Goal: Task Accomplishment & Management: Manage account settings

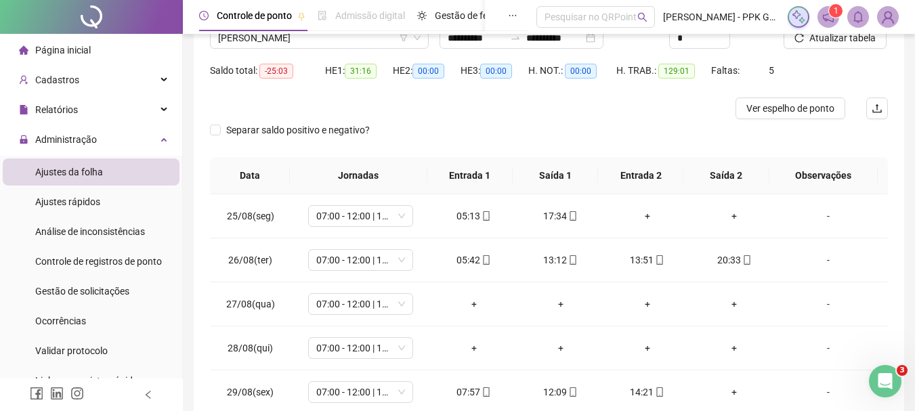
scroll to position [135, 0]
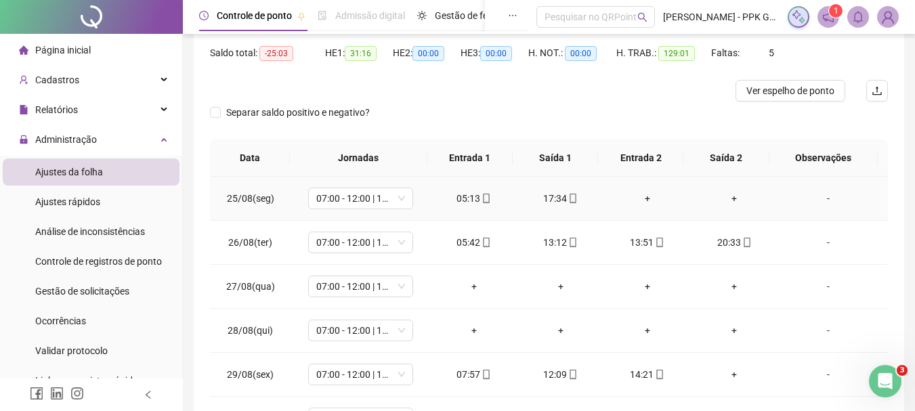
click at [644, 203] on div "+" at bounding box center [647, 198] width 65 height 15
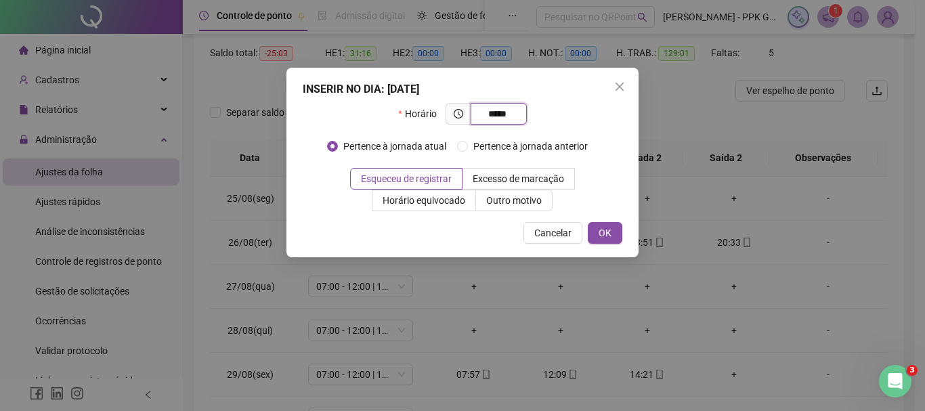
type input "*****"
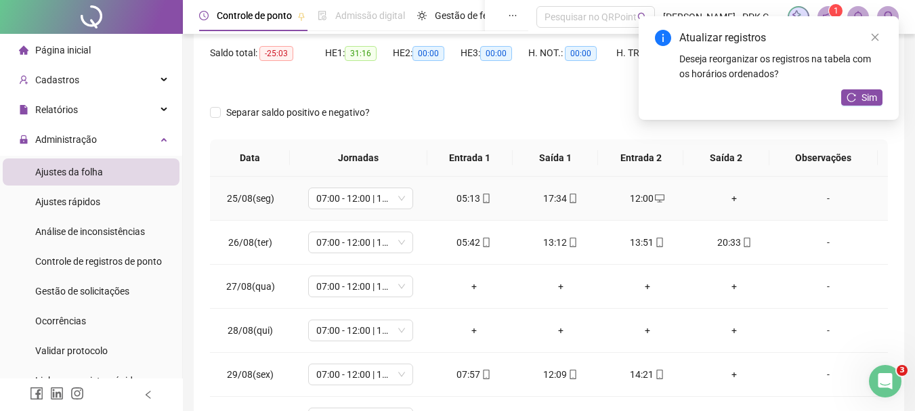
click at [731, 196] on div "+" at bounding box center [733, 198] width 65 height 15
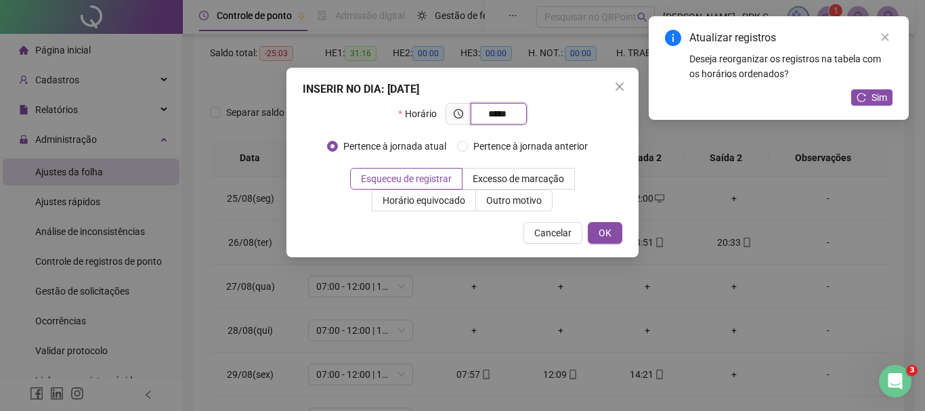
type input "*****"
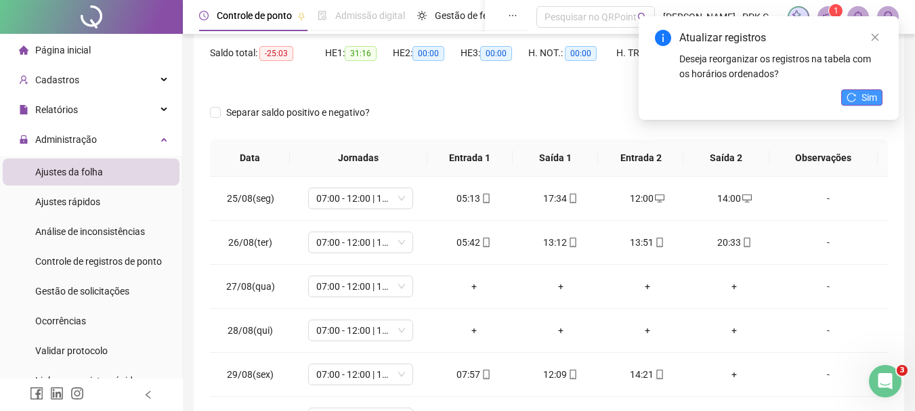
click at [849, 96] on icon "reload" at bounding box center [850, 97] width 9 height 9
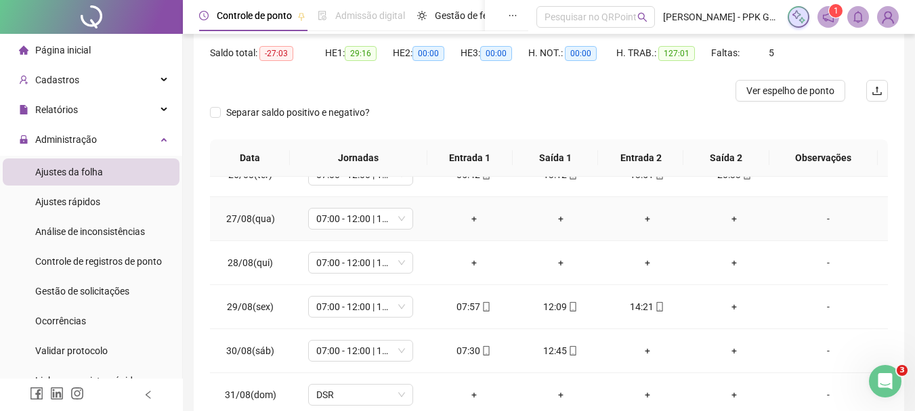
scroll to position [0, 0]
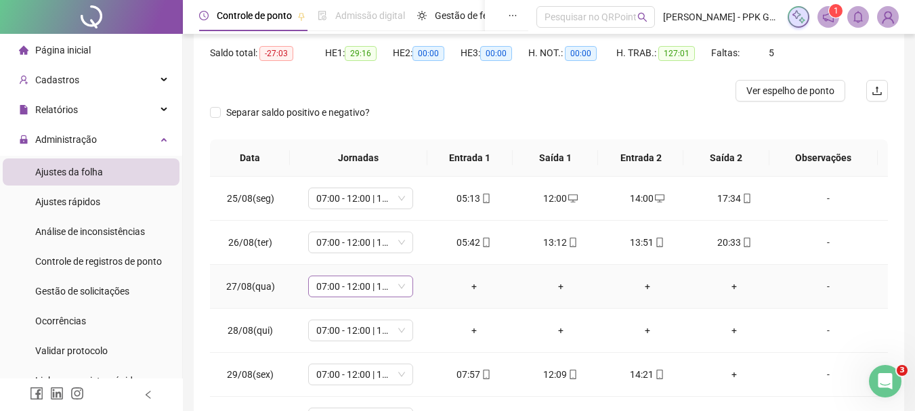
click at [400, 288] on span "07:00 - 12:00 | 13:00 - 15:20" at bounding box center [360, 286] width 89 height 20
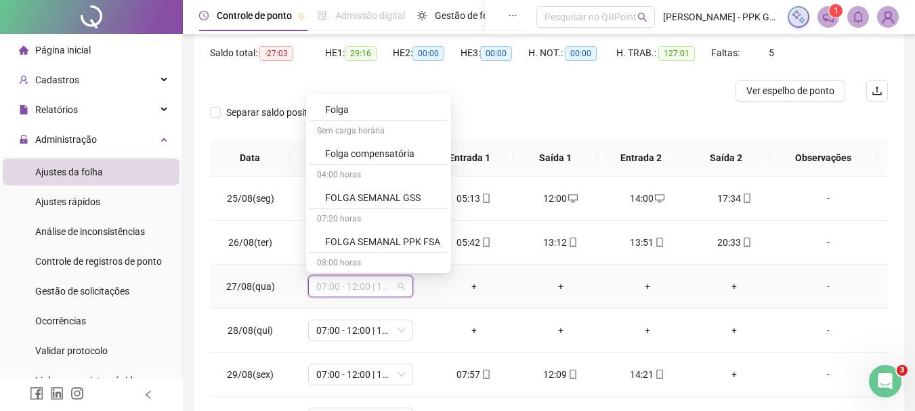
scroll to position [880, 0]
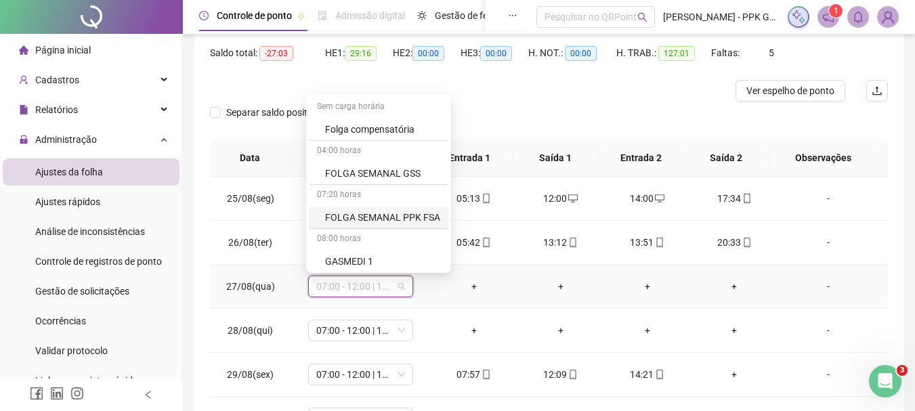
click at [376, 213] on div "FOLGA SEMANAL PPK FSA" at bounding box center [382, 217] width 115 height 15
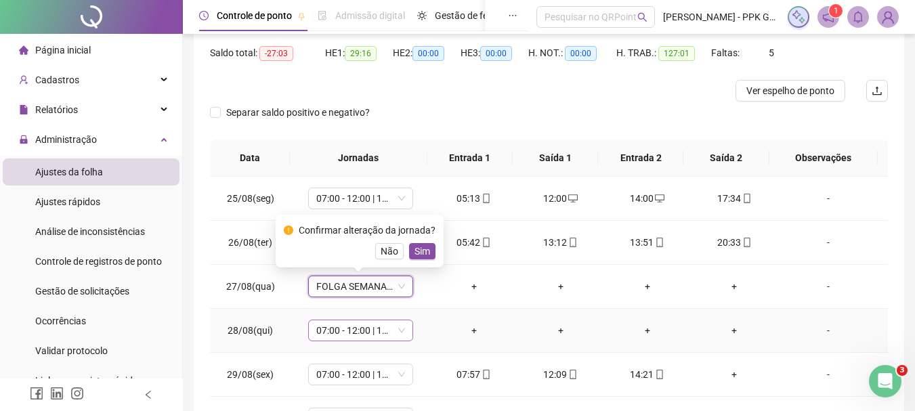
click at [397, 326] on span "07:00 - 12:00 | 13:00 - 15:20" at bounding box center [360, 330] width 89 height 20
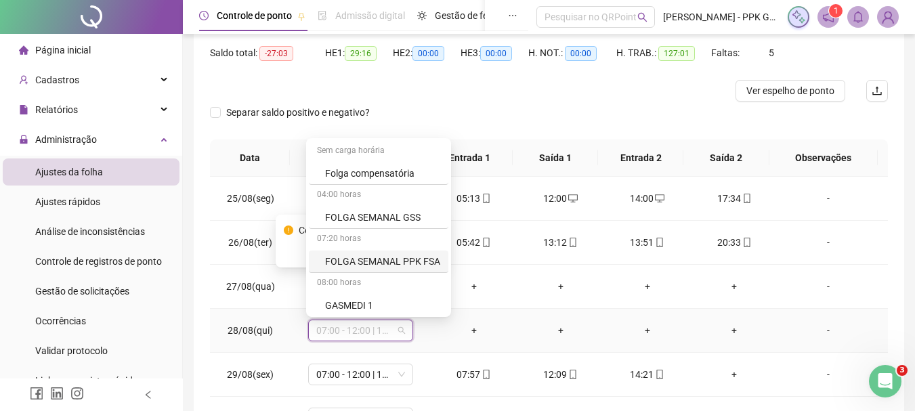
click at [385, 255] on div "FOLGA SEMANAL PPK FSA" at bounding box center [382, 261] width 115 height 15
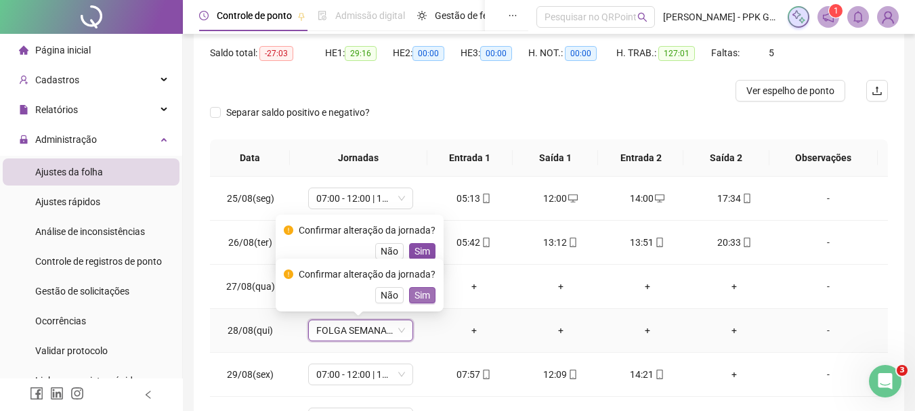
click at [420, 288] on span "Sim" at bounding box center [422, 295] width 16 height 15
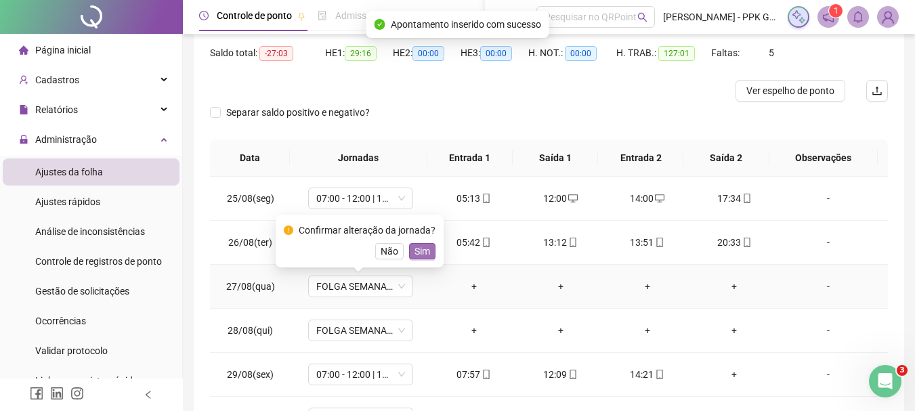
click at [414, 248] on span "Sim" at bounding box center [422, 251] width 16 height 15
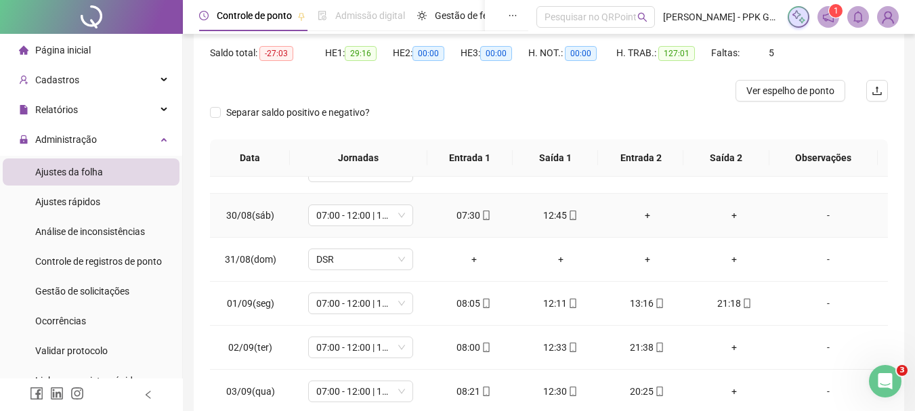
scroll to position [271, 0]
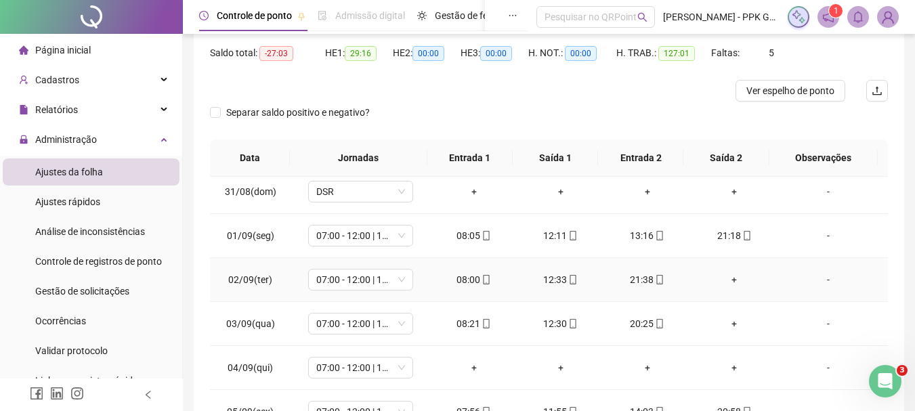
click at [724, 280] on div "+" at bounding box center [733, 279] width 65 height 15
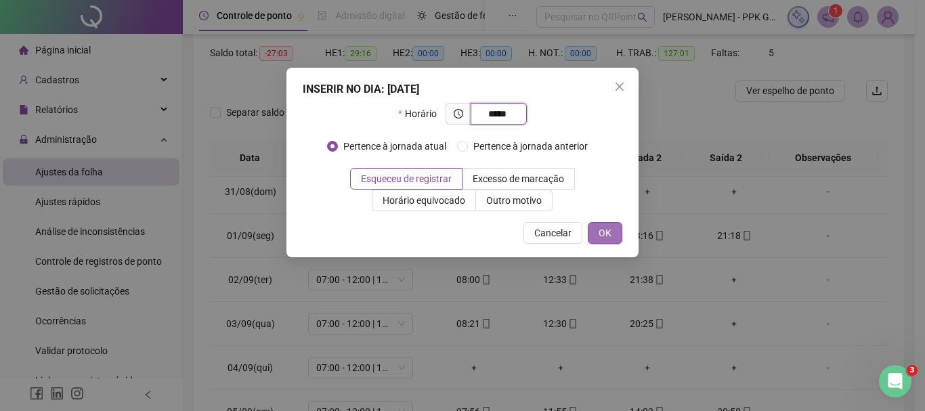
type input "*****"
click at [604, 233] on span "OK" at bounding box center [604, 232] width 13 height 15
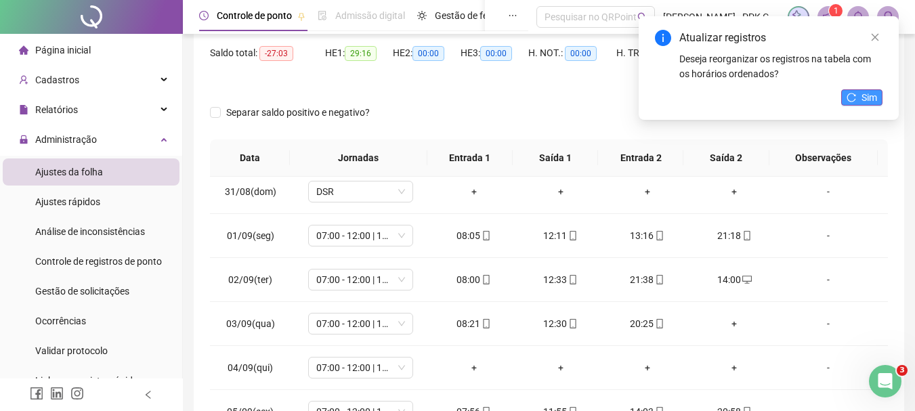
click at [864, 96] on span "Sim" at bounding box center [869, 97] width 16 height 15
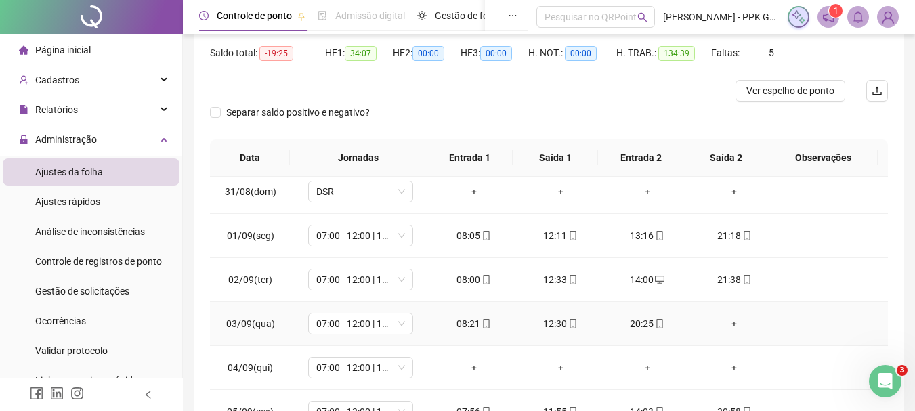
click at [726, 320] on div "+" at bounding box center [733, 323] width 65 height 15
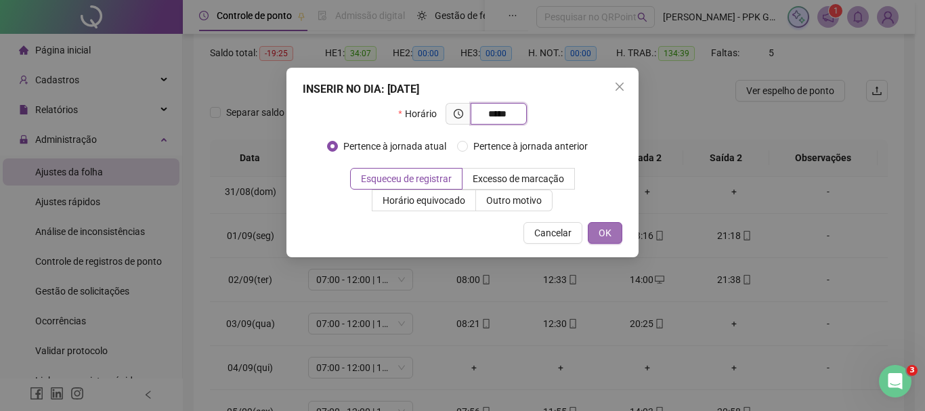
type input "*****"
click at [608, 235] on span "OK" at bounding box center [604, 232] width 13 height 15
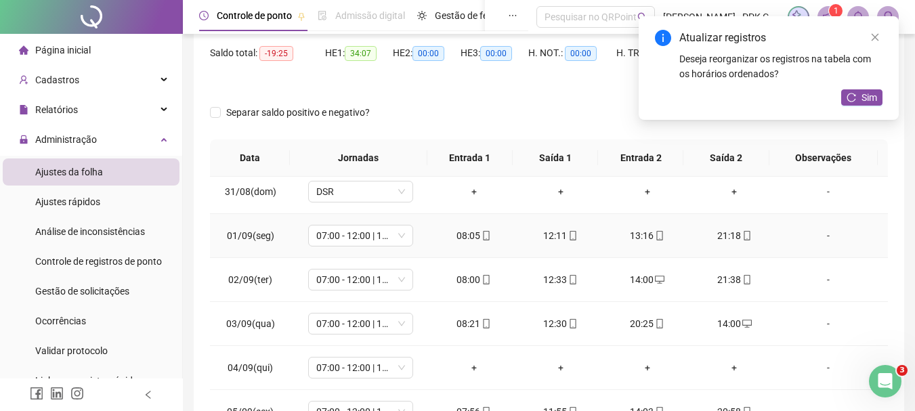
scroll to position [338, 0]
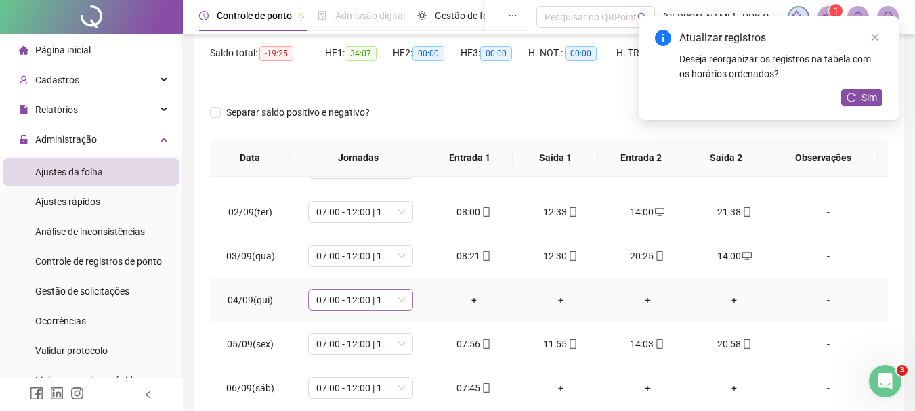
click at [402, 298] on div "07:00 - 12:00 | 13:00 - 15:20" at bounding box center [360, 300] width 105 height 22
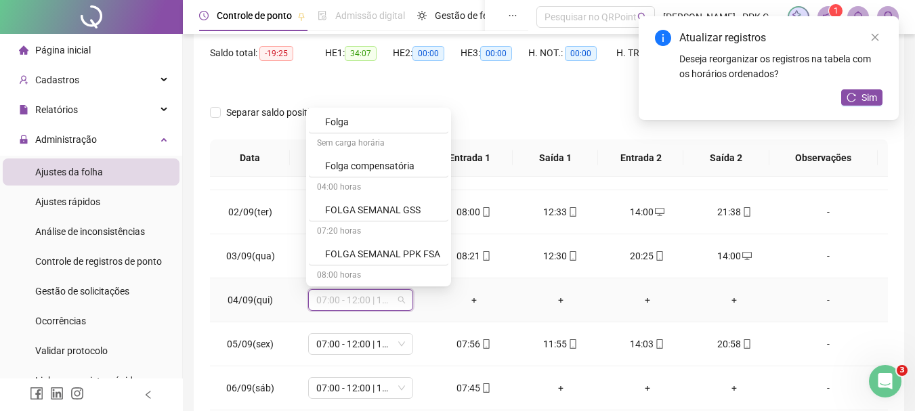
scroll to position [880, 0]
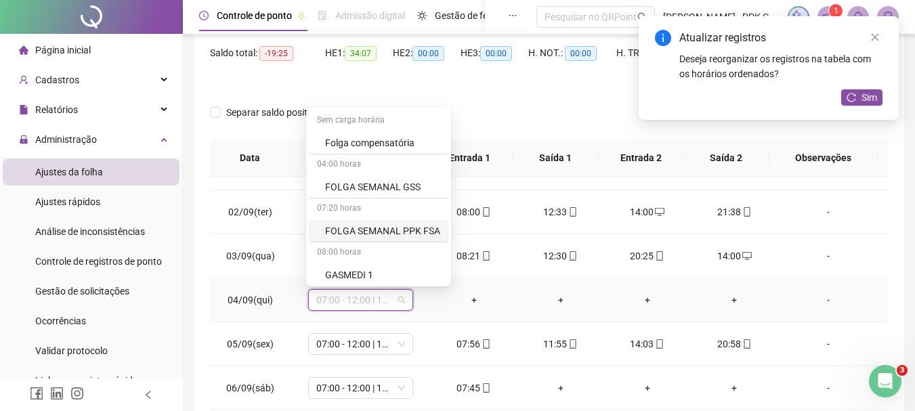
click at [394, 230] on div "FOLGA SEMANAL PPK FSA" at bounding box center [382, 230] width 115 height 15
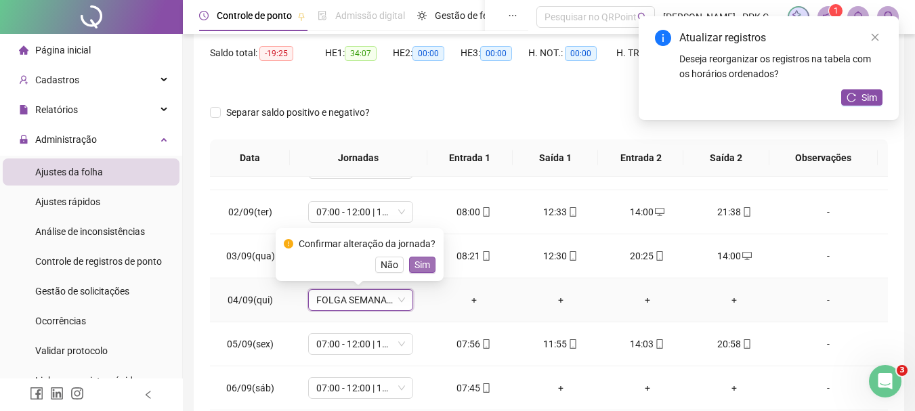
click at [418, 265] on span "Sim" at bounding box center [422, 264] width 16 height 15
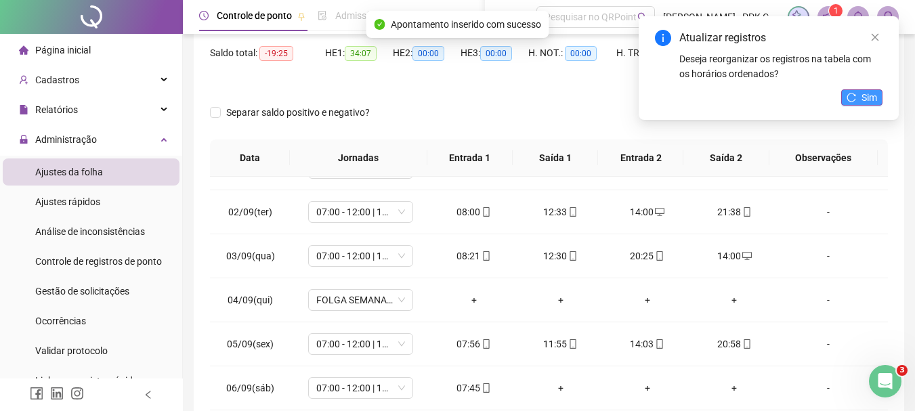
click at [857, 100] on button "Sim" at bounding box center [861, 97] width 41 height 16
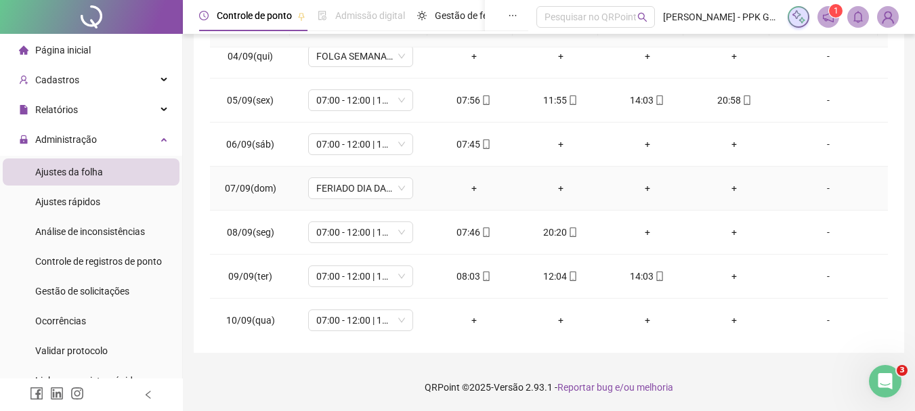
scroll to position [474, 0]
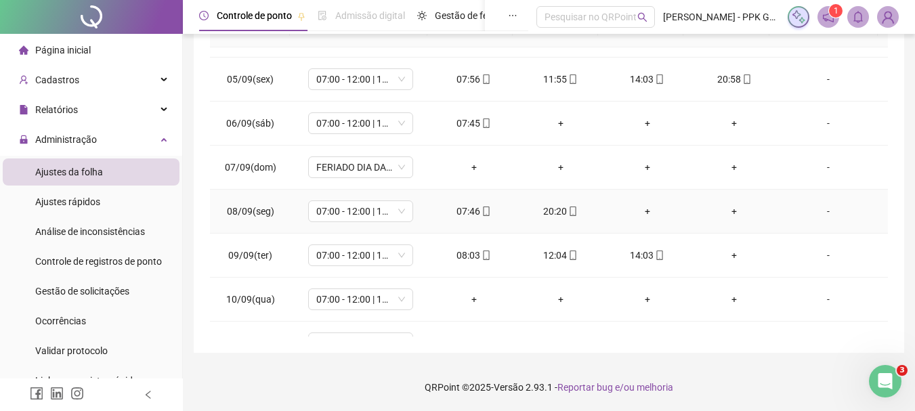
click at [644, 215] on div "+" at bounding box center [647, 211] width 65 height 15
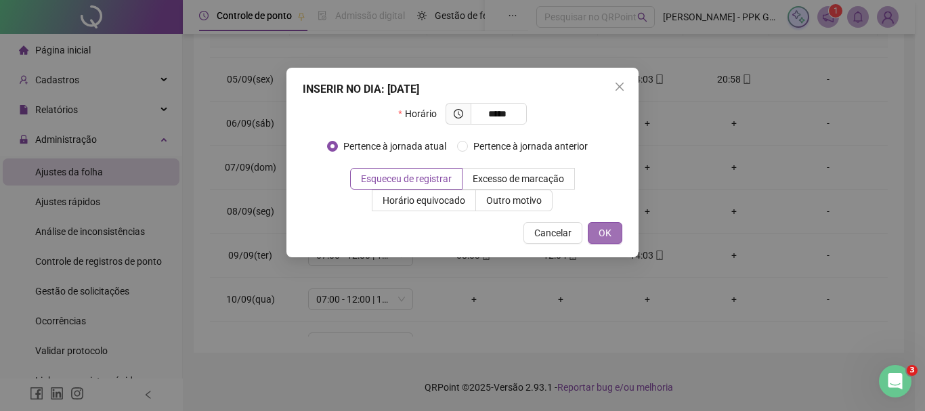
type input "*****"
click at [604, 227] on span "OK" at bounding box center [604, 232] width 13 height 15
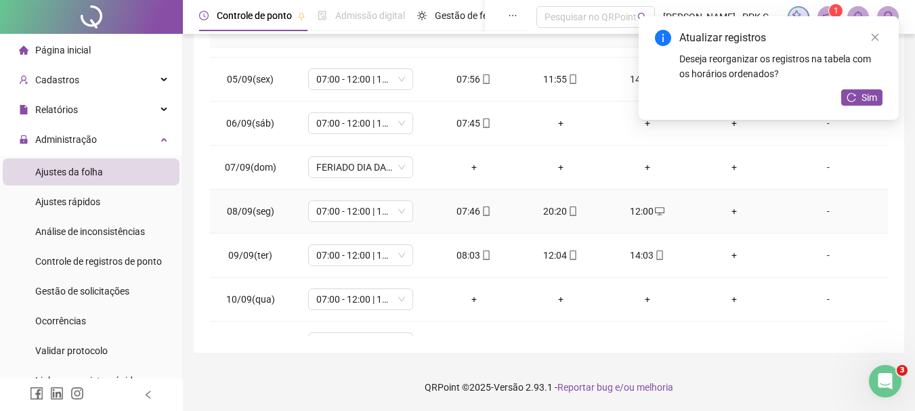
click at [722, 219] on td "+" at bounding box center [733, 212] width 87 height 44
click at [728, 214] on div "+" at bounding box center [733, 211] width 65 height 15
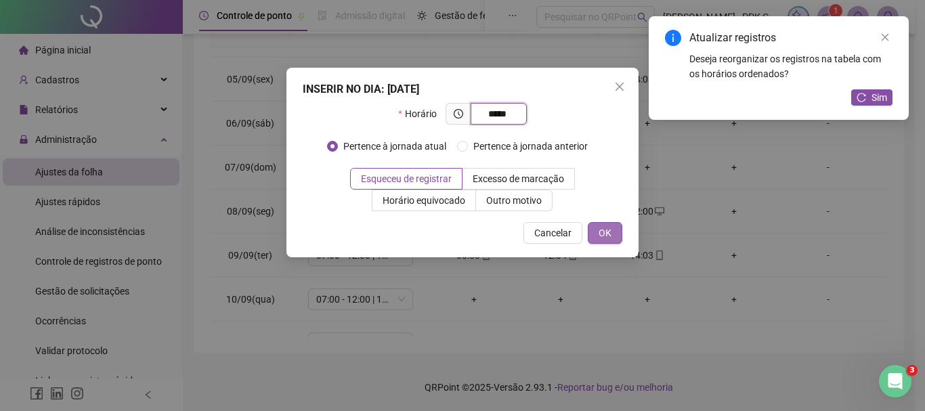
type input "*****"
click at [619, 232] on button "OK" at bounding box center [605, 233] width 35 height 22
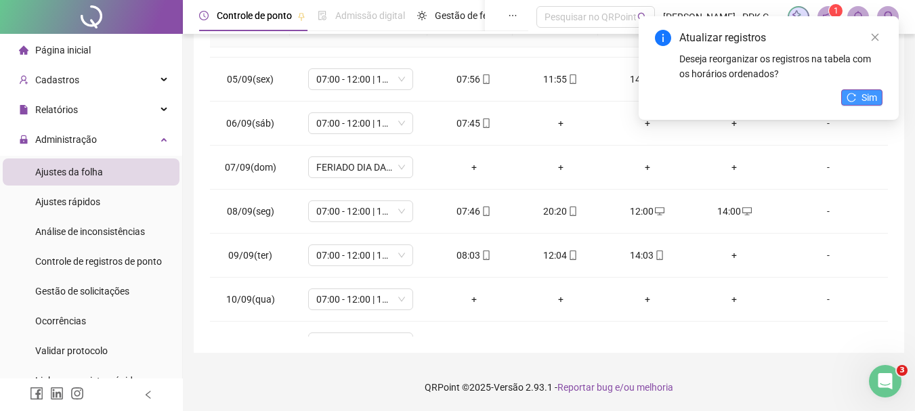
click at [859, 97] on button "Sim" at bounding box center [861, 97] width 41 height 16
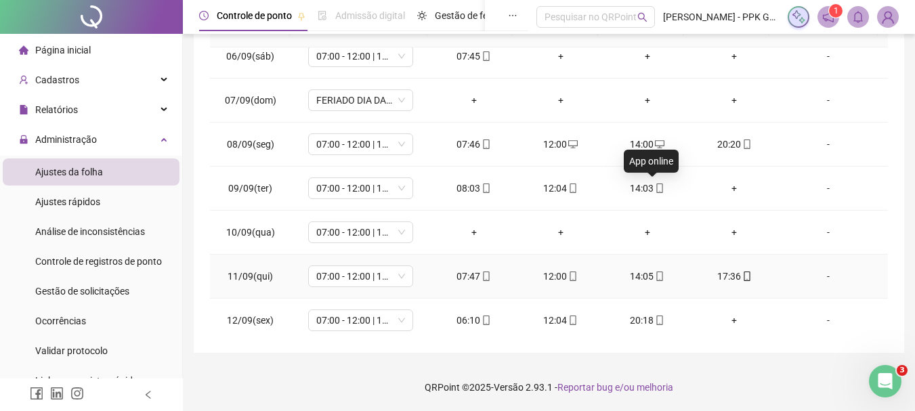
scroll to position [542, 0]
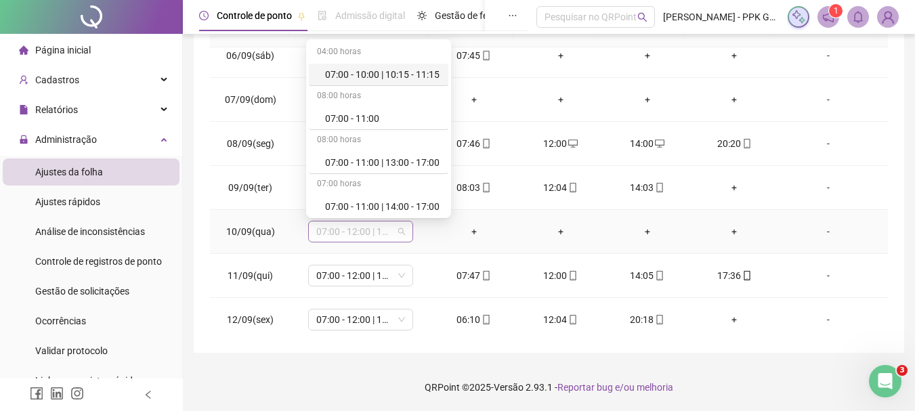
click at [401, 227] on span "07:00 - 12:00 | 13:00 - 15:20" at bounding box center [360, 231] width 89 height 20
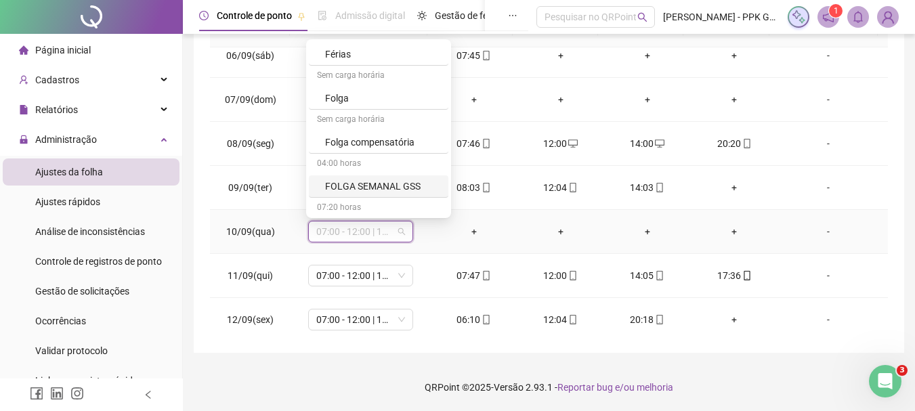
scroll to position [880, 0]
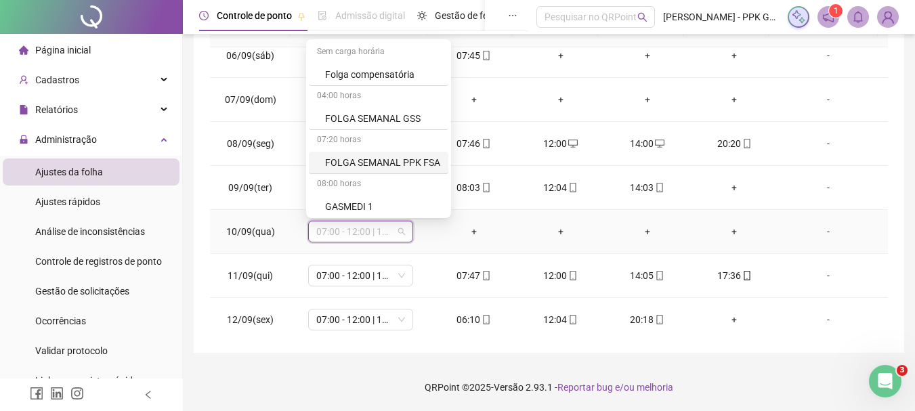
click at [384, 162] on div "FOLGA SEMANAL PPK FSA" at bounding box center [382, 162] width 115 height 15
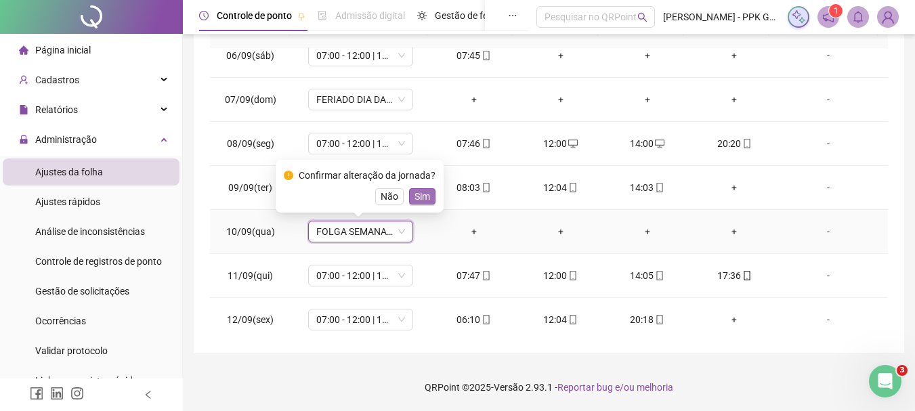
click at [424, 196] on span "Sim" at bounding box center [422, 196] width 16 height 15
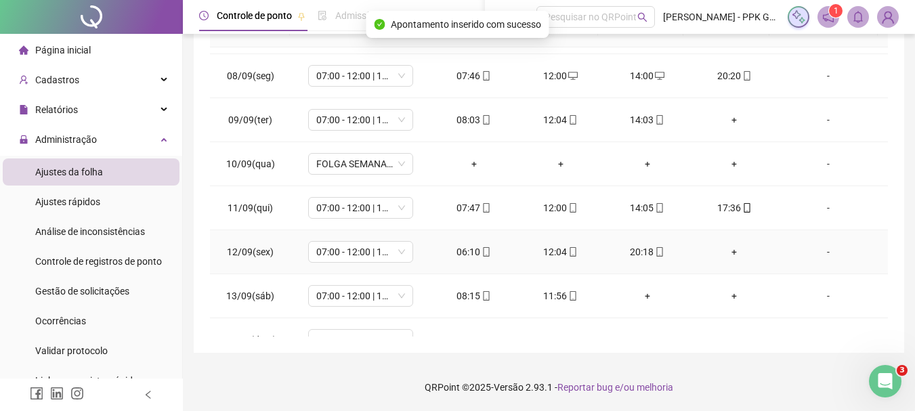
scroll to position [677, 0]
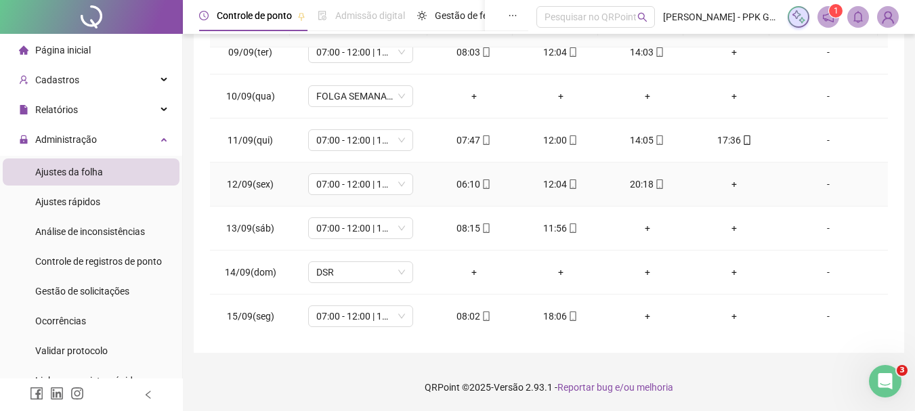
click at [729, 185] on div "+" at bounding box center [733, 184] width 65 height 15
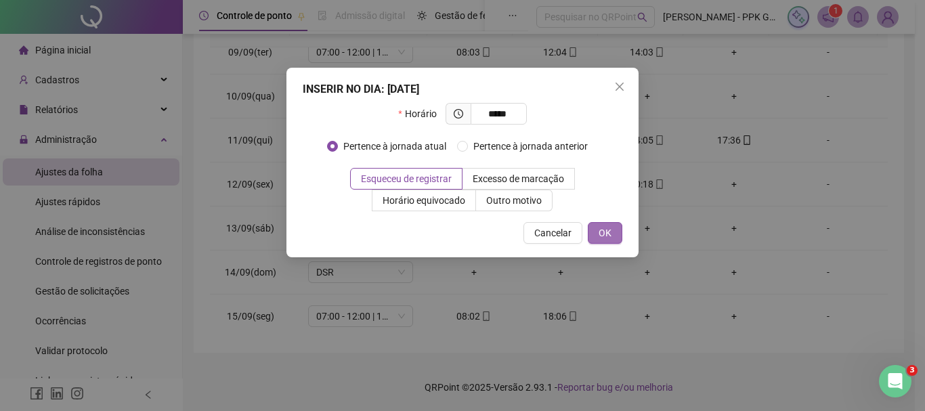
type input "*****"
click at [600, 228] on span "OK" at bounding box center [604, 232] width 13 height 15
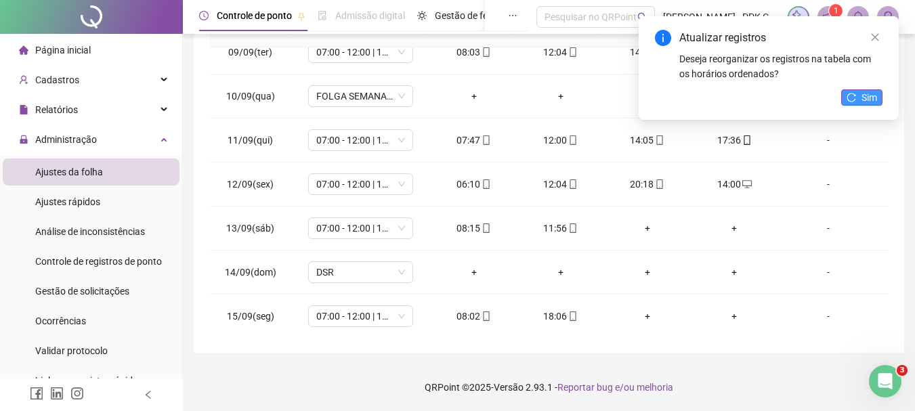
click at [862, 92] on span "Sim" at bounding box center [869, 97] width 16 height 15
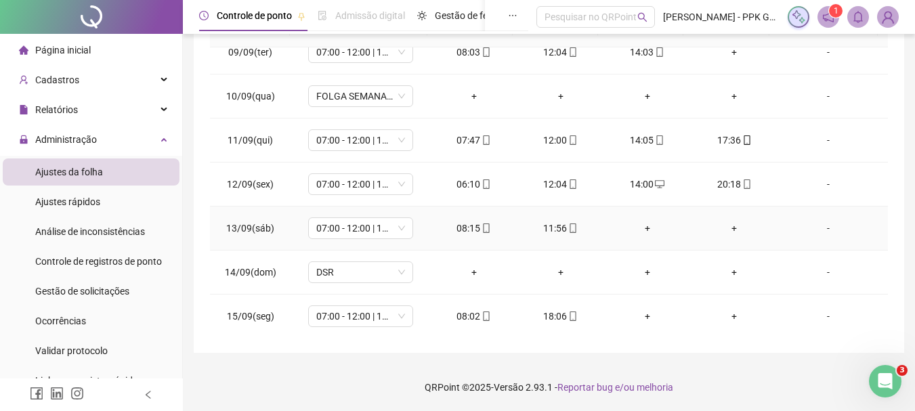
scroll to position [745, 0]
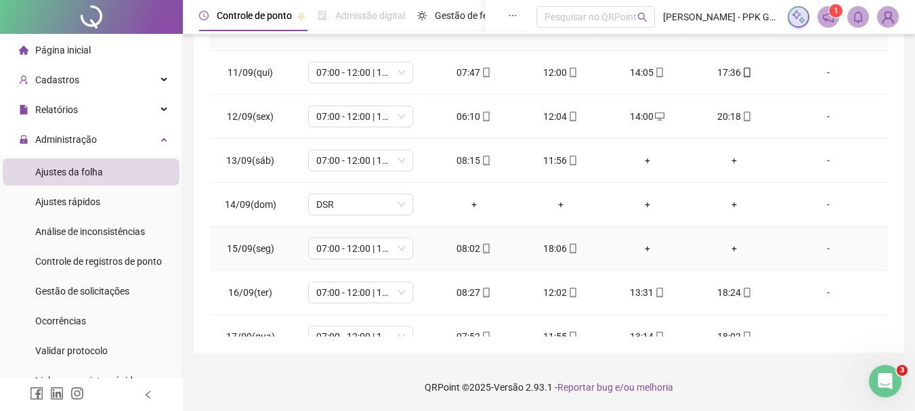
drag, startPoint x: 646, startPoint y: 252, endPoint x: 646, endPoint y: 242, distance: 9.5
click at [646, 251] on div "+" at bounding box center [647, 248] width 65 height 15
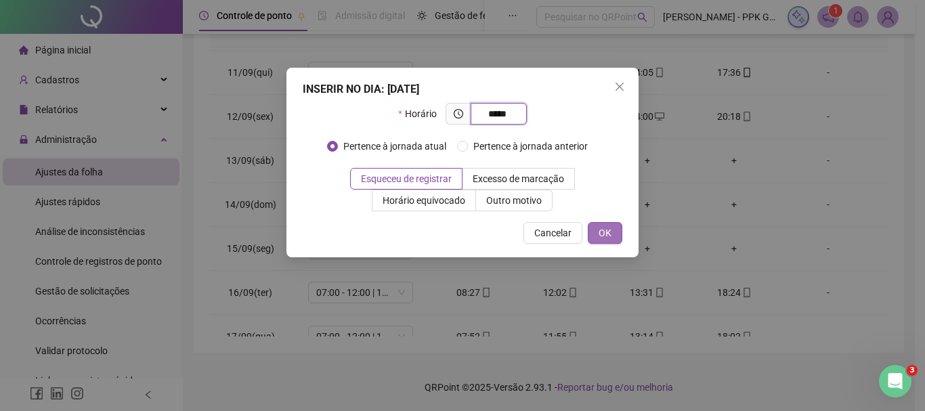
type input "*****"
click at [610, 232] on span "OK" at bounding box center [604, 232] width 13 height 15
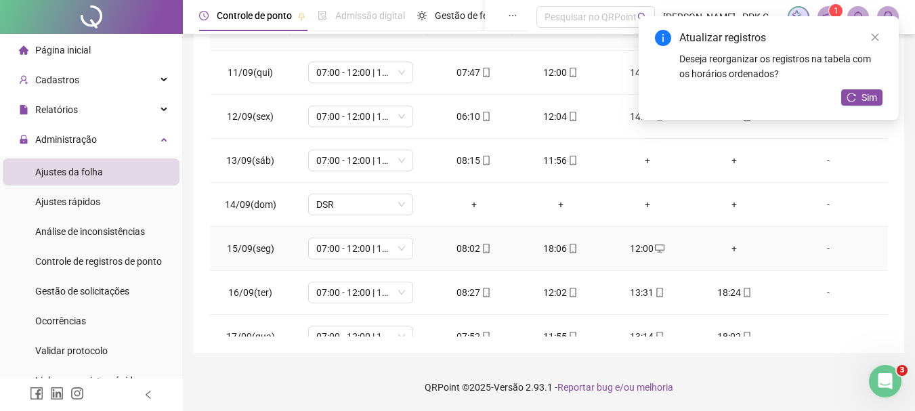
click at [724, 242] on div "+" at bounding box center [733, 248] width 65 height 15
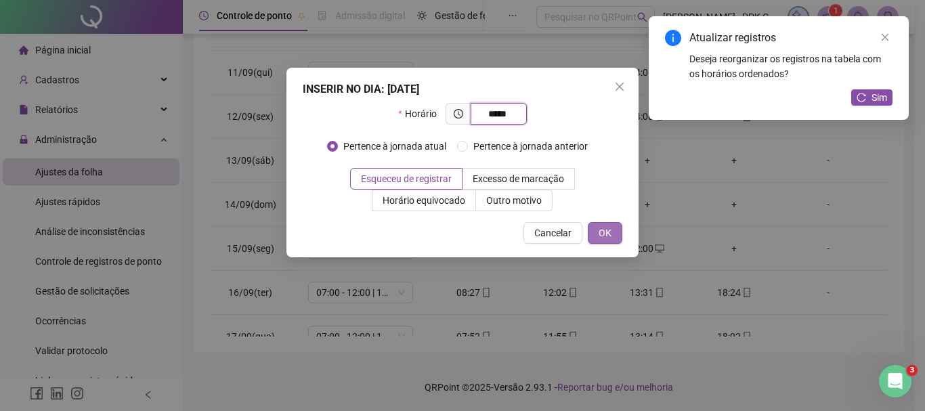
type input "*****"
click at [612, 228] on button "OK" at bounding box center [605, 233] width 35 height 22
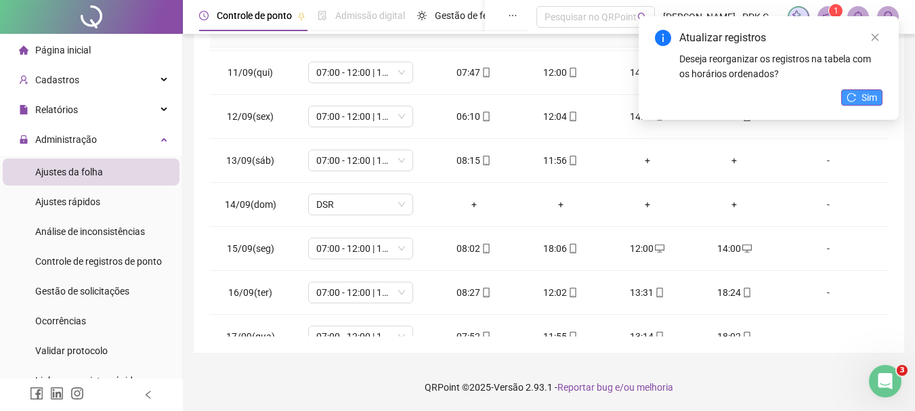
click at [873, 95] on span "Sim" at bounding box center [869, 97] width 16 height 15
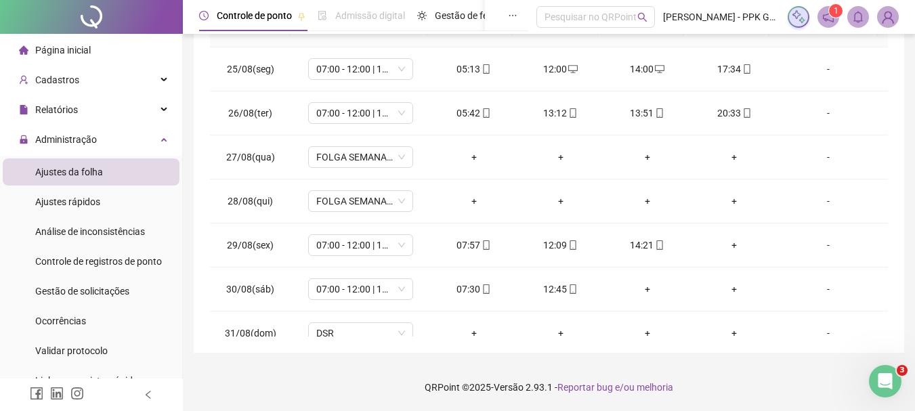
scroll to position [0, 0]
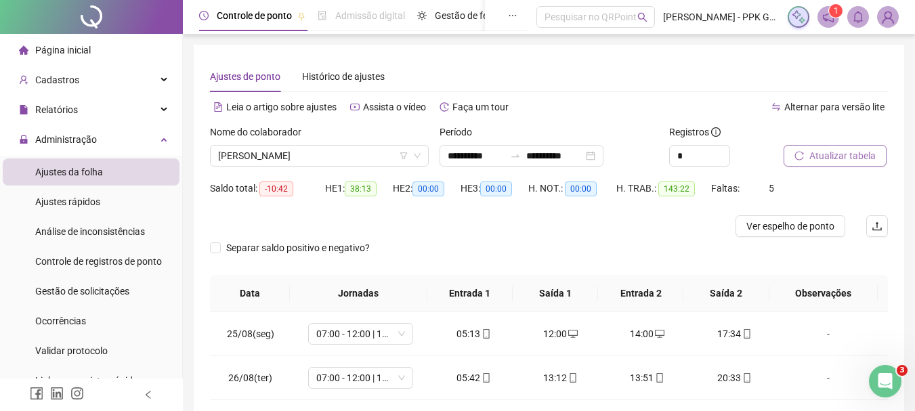
click at [825, 155] on span "Atualizar tabela" at bounding box center [842, 155] width 66 height 15
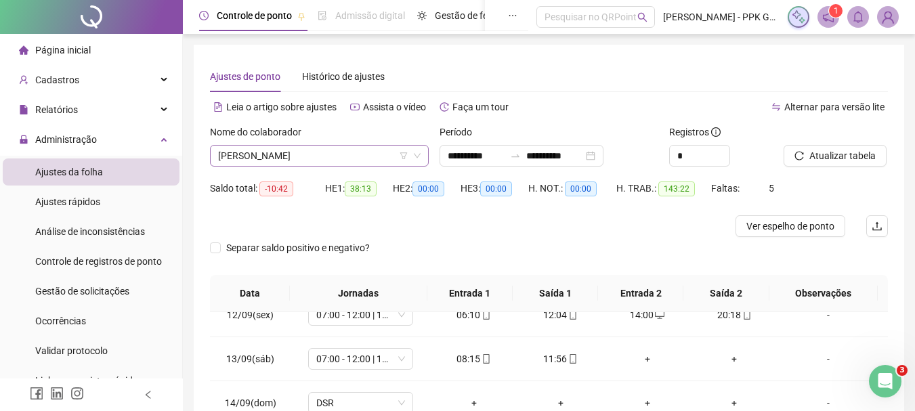
click at [369, 154] on span "[PERSON_NAME]" at bounding box center [319, 156] width 202 height 20
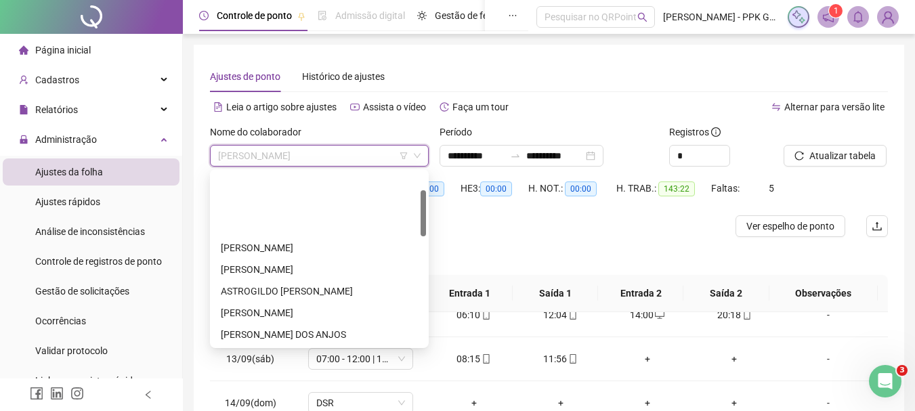
click at [300, 370] on div "[PERSON_NAME]" at bounding box center [319, 377] width 197 height 15
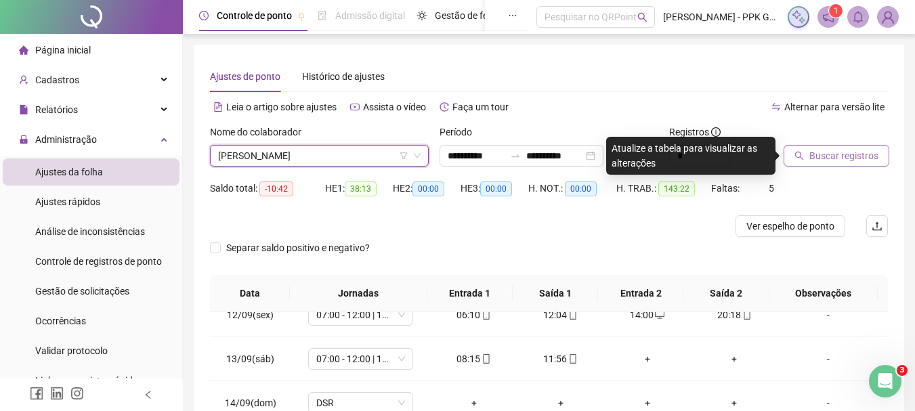
click at [818, 156] on span "Buscar registros" at bounding box center [843, 155] width 69 height 15
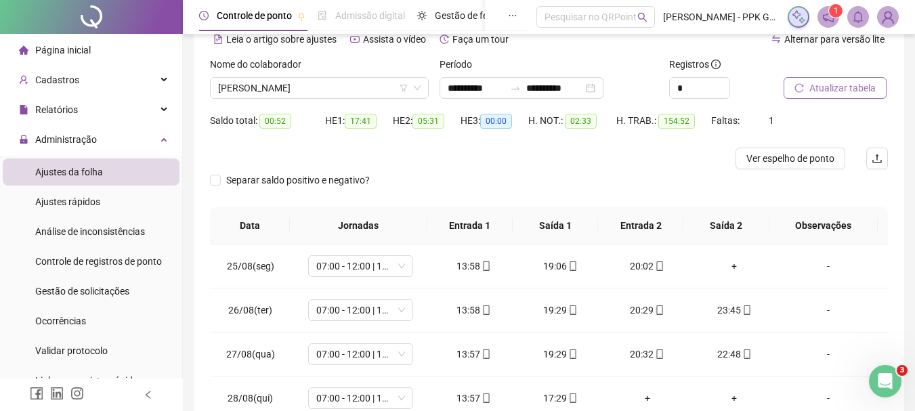
scroll to position [135, 0]
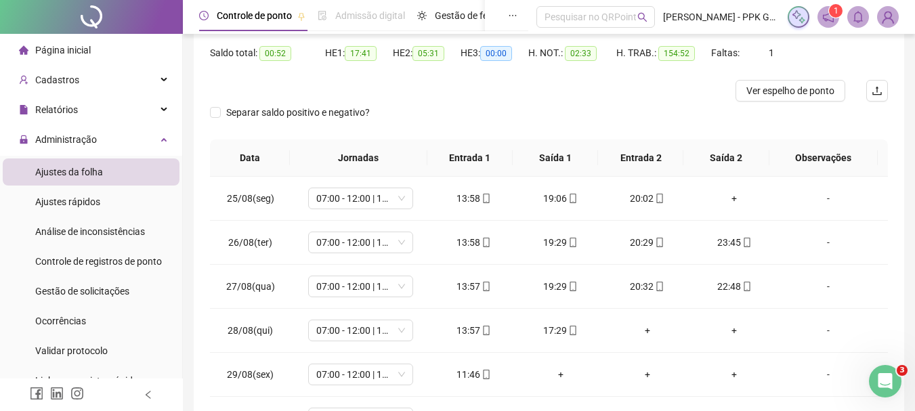
click at [581, 90] on div at bounding box center [464, 91] width 508 height 22
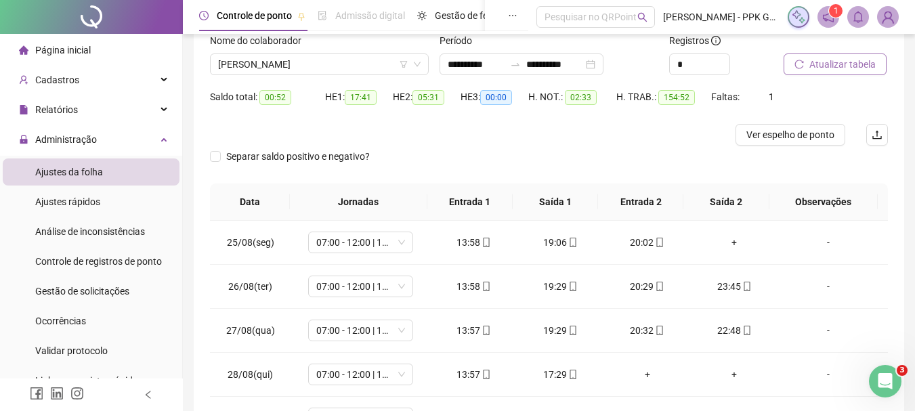
scroll to position [68, 0]
